Goal: Information Seeking & Learning: Learn about a topic

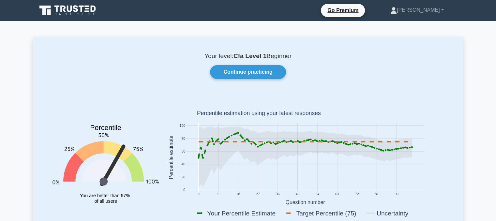
click at [211, 72] on link "Continue practicing" at bounding box center [248, 72] width 76 height 14
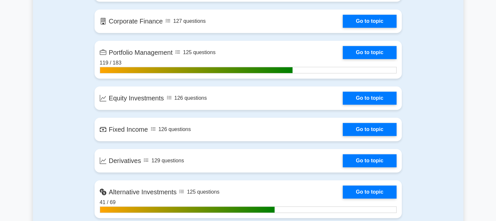
scroll to position [545, 0]
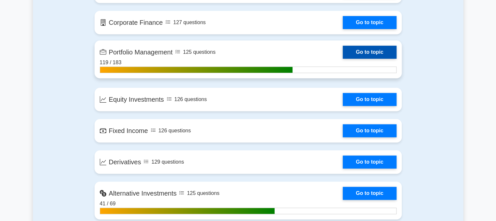
click at [359, 57] on link "Go to topic" at bounding box center [370, 52] width 54 height 13
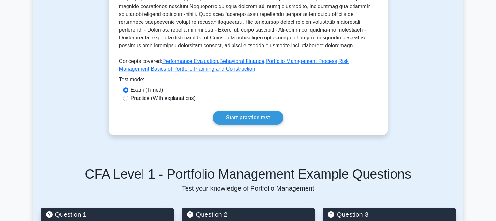
scroll to position [279, 0]
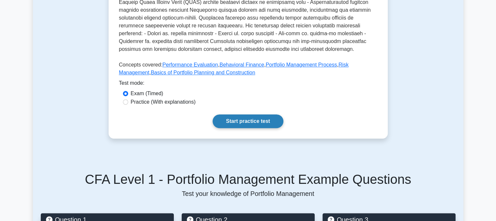
click at [254, 115] on link "Start practice test" at bounding box center [248, 122] width 71 height 14
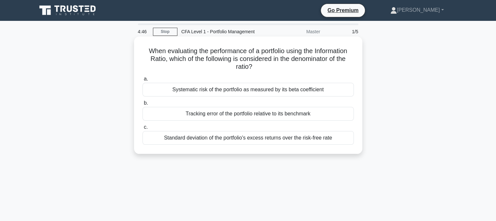
click at [228, 118] on div "Tracking error of the portfolio relative to its benchmark" at bounding box center [248, 114] width 211 height 14
click at [143, 105] on input "b. Tracking error of the portfolio relative to its benchmark" at bounding box center [143, 103] width 0 height 4
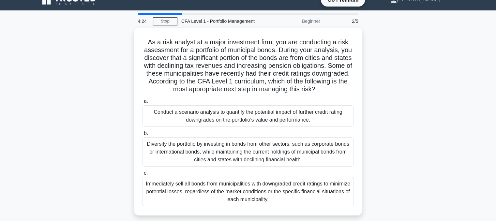
scroll to position [10, 0]
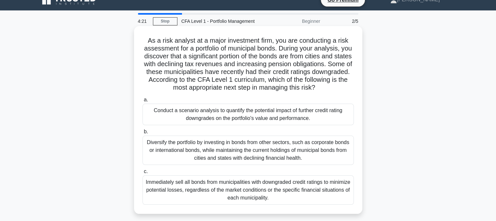
click at [244, 111] on div "Conduct a scenario analysis to quantify the potential impact of further credit …" at bounding box center [248, 115] width 211 height 22
click at [143, 102] on input "a. Conduct a scenario analysis to quantify the potential impact of further cred…" at bounding box center [143, 100] width 0 height 4
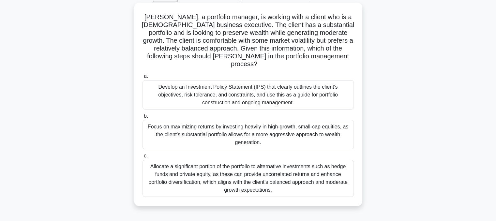
scroll to position [35, 0]
click at [226, 87] on div "Develop an Investment Policy Statement (IPS) that clearly outlines the client's…" at bounding box center [248, 94] width 211 height 29
click at [143, 78] on input "a. Develop an Investment Policy Statement (IPS) that clearly outlines the clien…" at bounding box center [143, 76] width 0 height 4
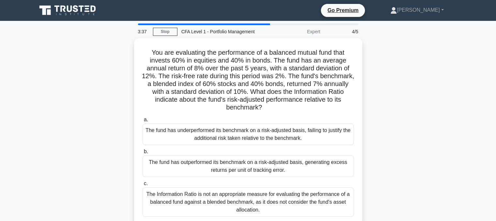
scroll to position [0, 0]
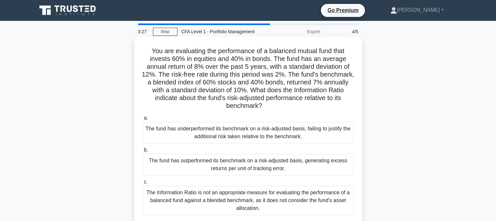
click at [231, 164] on div "The fund has outperformed its benchmark on a risk-adjusted basis, generating ex…" at bounding box center [248, 165] width 211 height 22
click at [143, 152] on input "b. The fund has outperformed its benchmark on a risk-adjusted basis, generating…" at bounding box center [143, 150] width 0 height 4
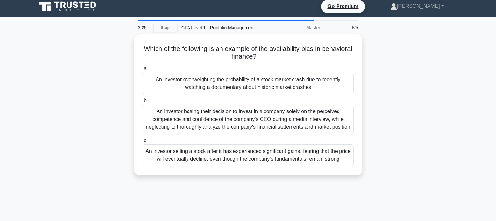
scroll to position [2, 0]
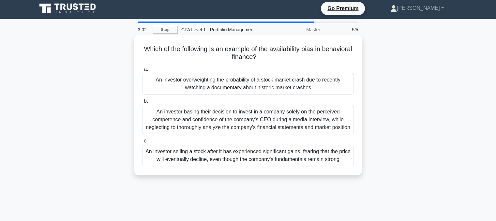
click at [220, 84] on div "An investor overweighting the probability of a stock market crash due to recent…" at bounding box center [248, 84] width 211 height 22
click at [143, 71] on input "a. An investor overweighting the probability of a stock market crash due to rec…" at bounding box center [143, 69] width 0 height 4
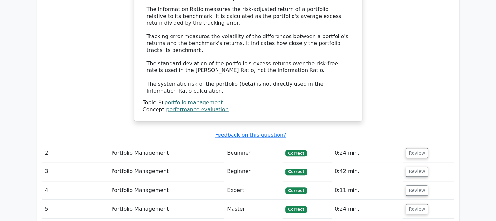
scroll to position [650, 0]
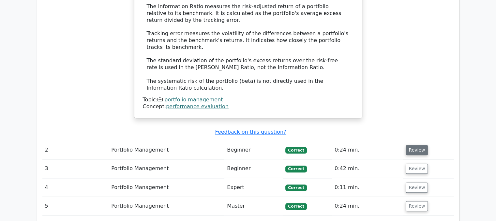
click at [414, 145] on button "Review" at bounding box center [417, 150] width 22 height 10
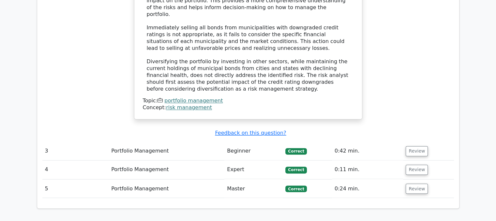
scroll to position [1060, 0]
click at [412, 146] on button "Review" at bounding box center [417, 151] width 22 height 10
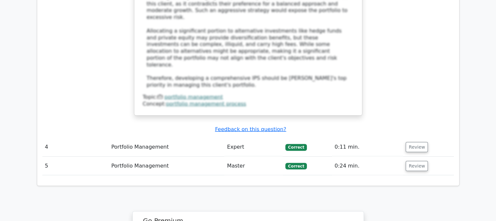
scroll to position [1514, 0]
click at [417, 142] on button "Review" at bounding box center [417, 147] width 22 height 10
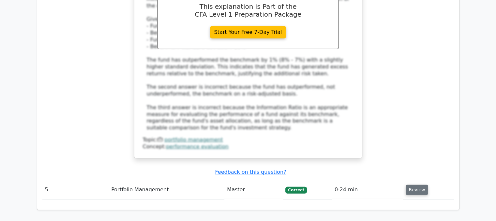
scroll to position [1882, 0]
click at [417, 185] on button "Review" at bounding box center [417, 190] width 22 height 10
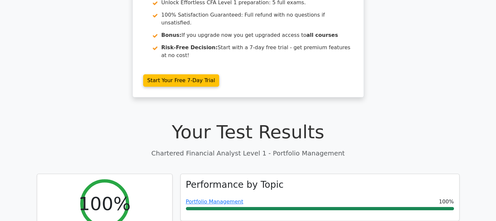
scroll to position [0, 0]
